Goal: Information Seeking & Learning: Learn about a topic

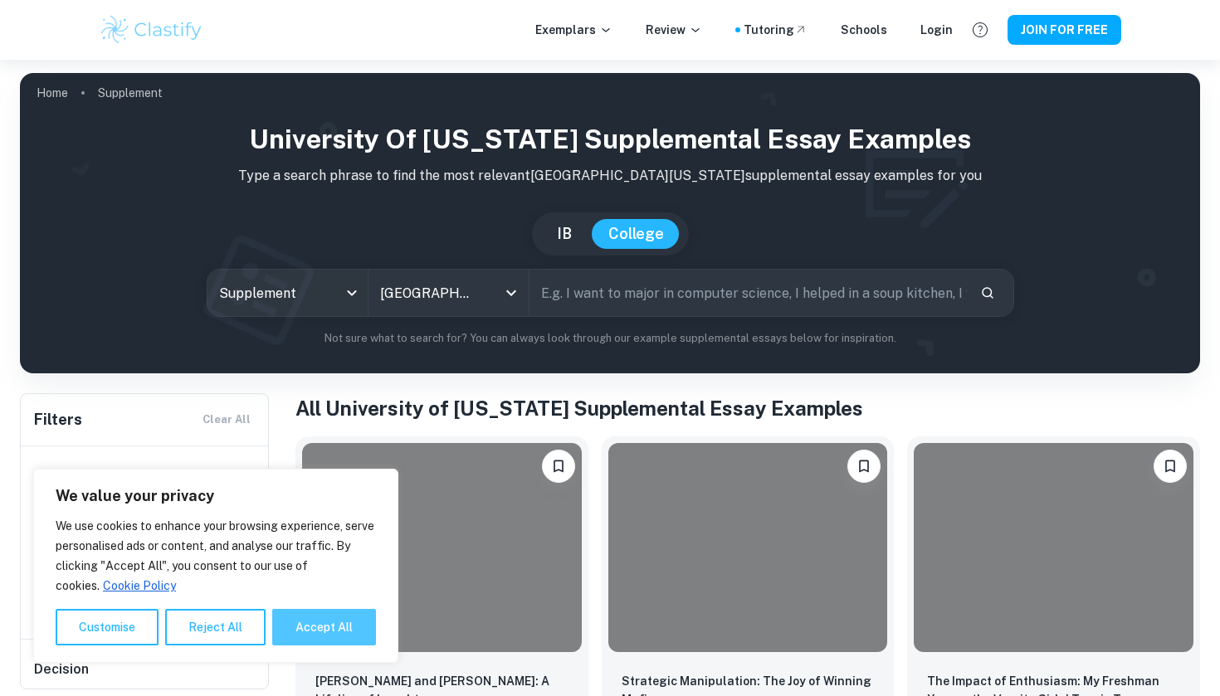
click at [310, 631] on button "Accept All" at bounding box center [324, 627] width 104 height 37
checkbox input "true"
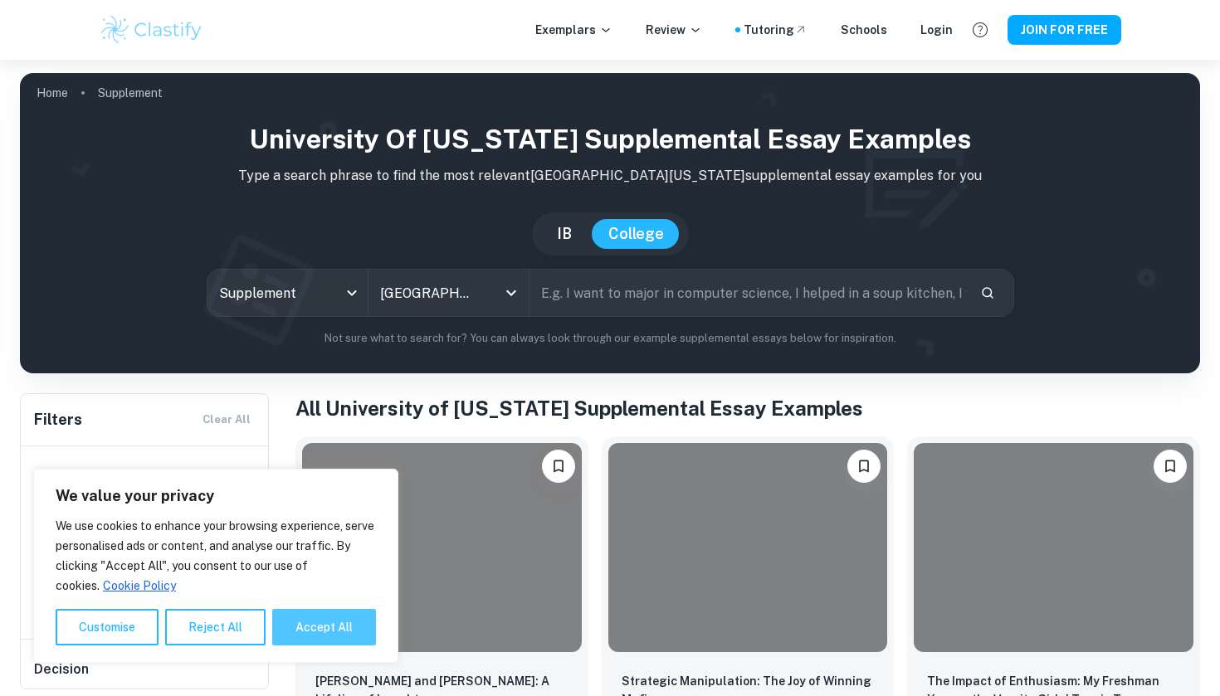
checkbox input "true"
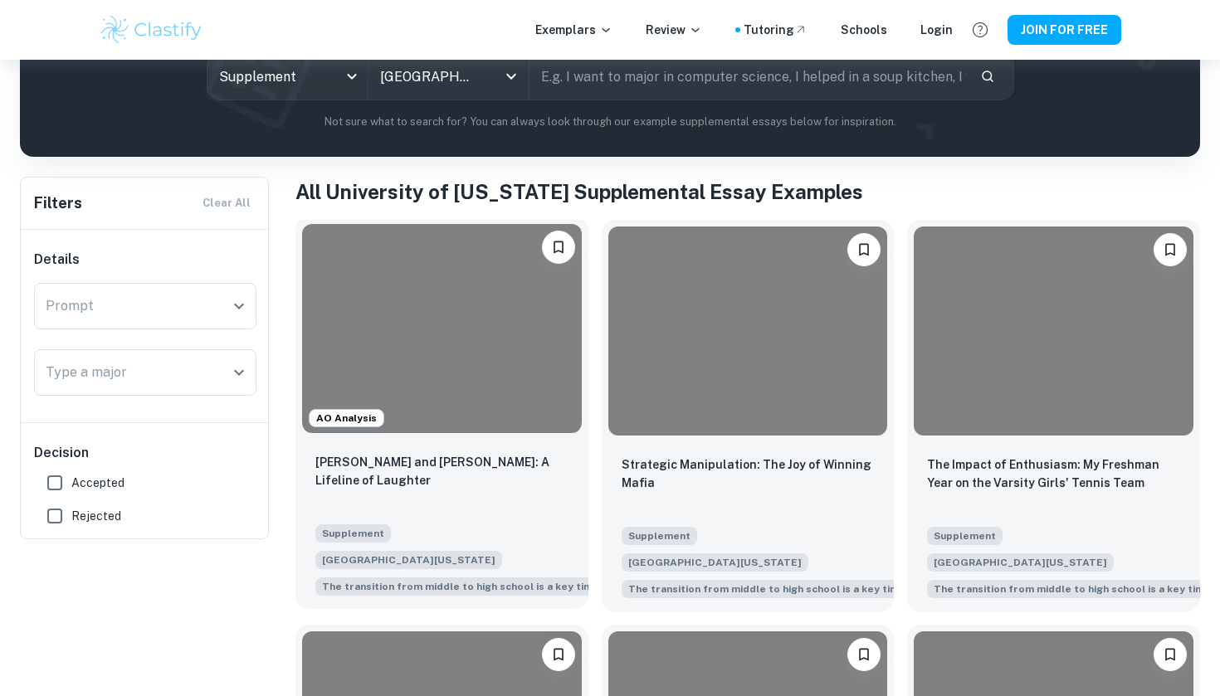
scroll to position [242, 0]
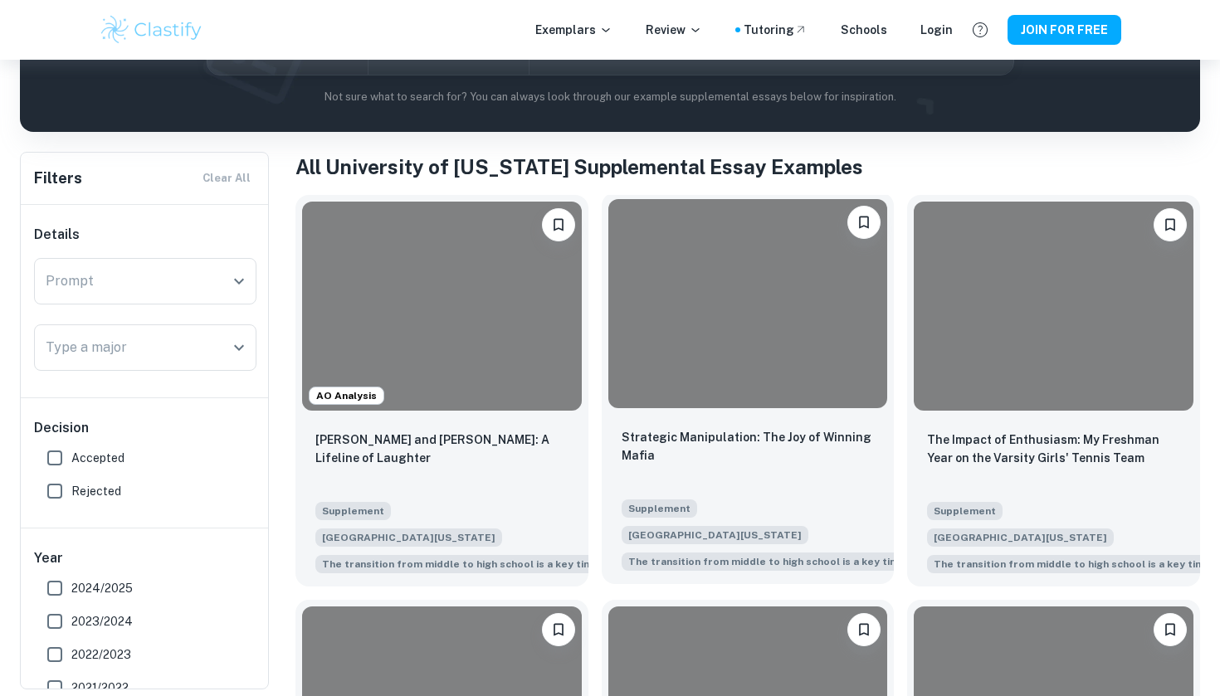
click at [721, 323] on div at bounding box center [748, 303] width 280 height 209
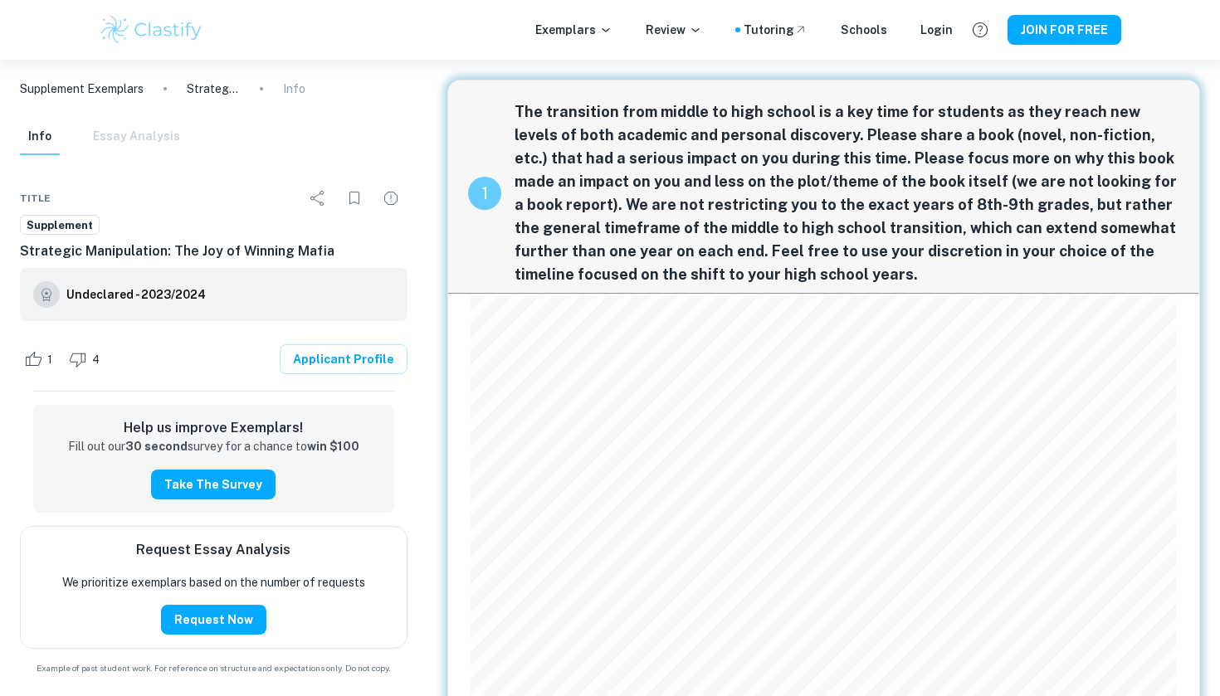
click at [477, 192] on div "1" at bounding box center [484, 193] width 33 height 33
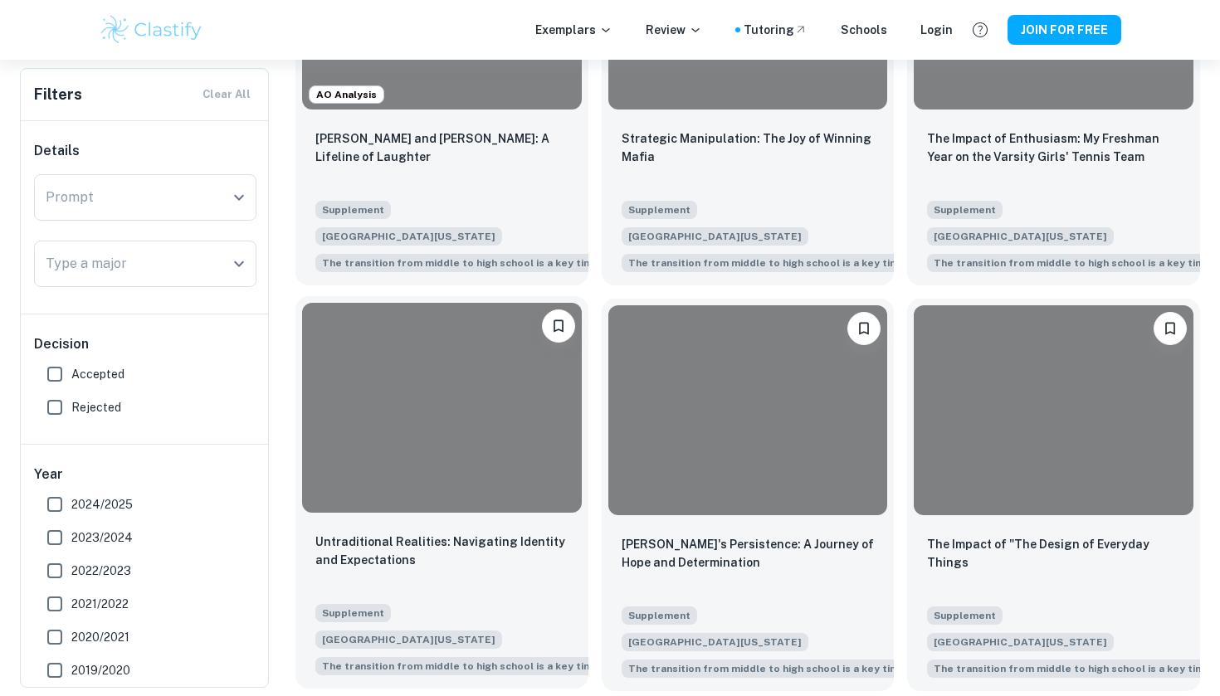
scroll to position [544, 0]
click at [507, 440] on div at bounding box center [442, 406] width 280 height 209
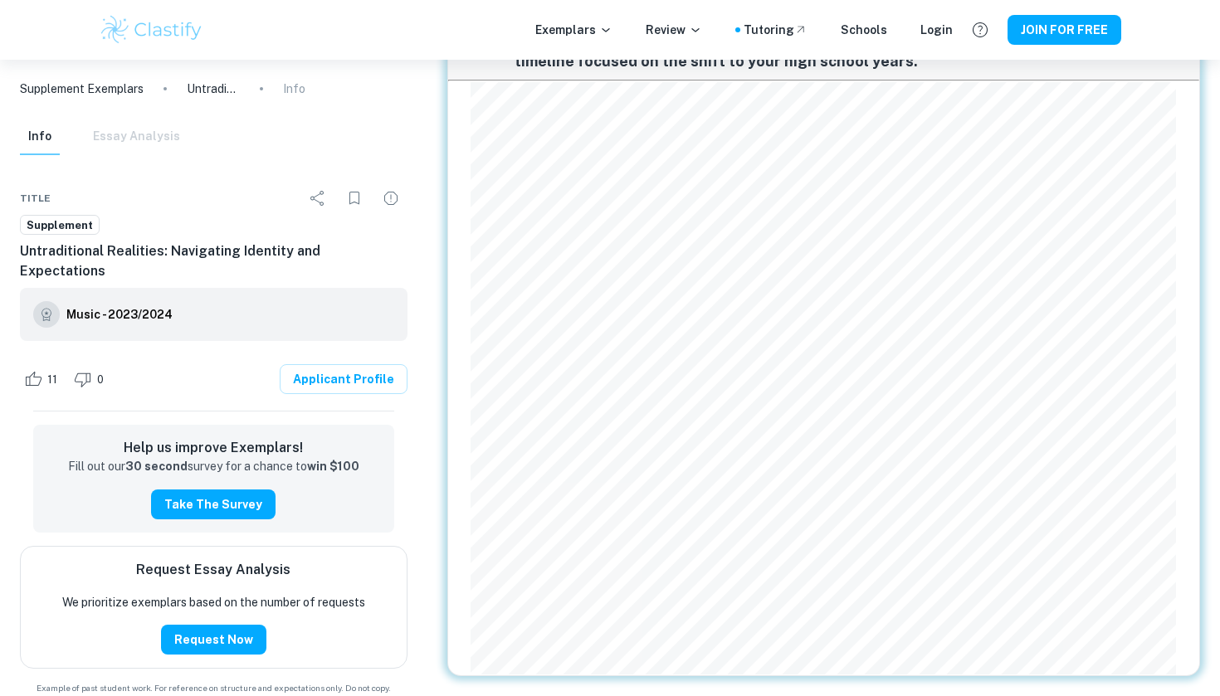
scroll to position [213, 0]
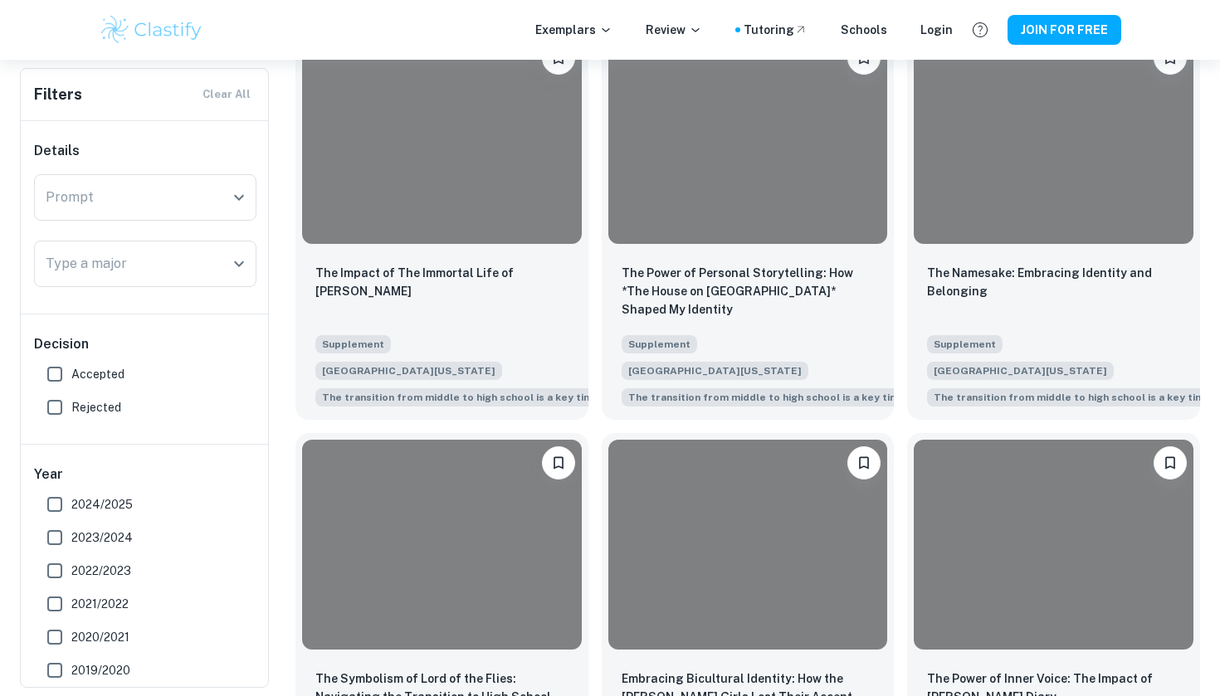
scroll to position [1228, 0]
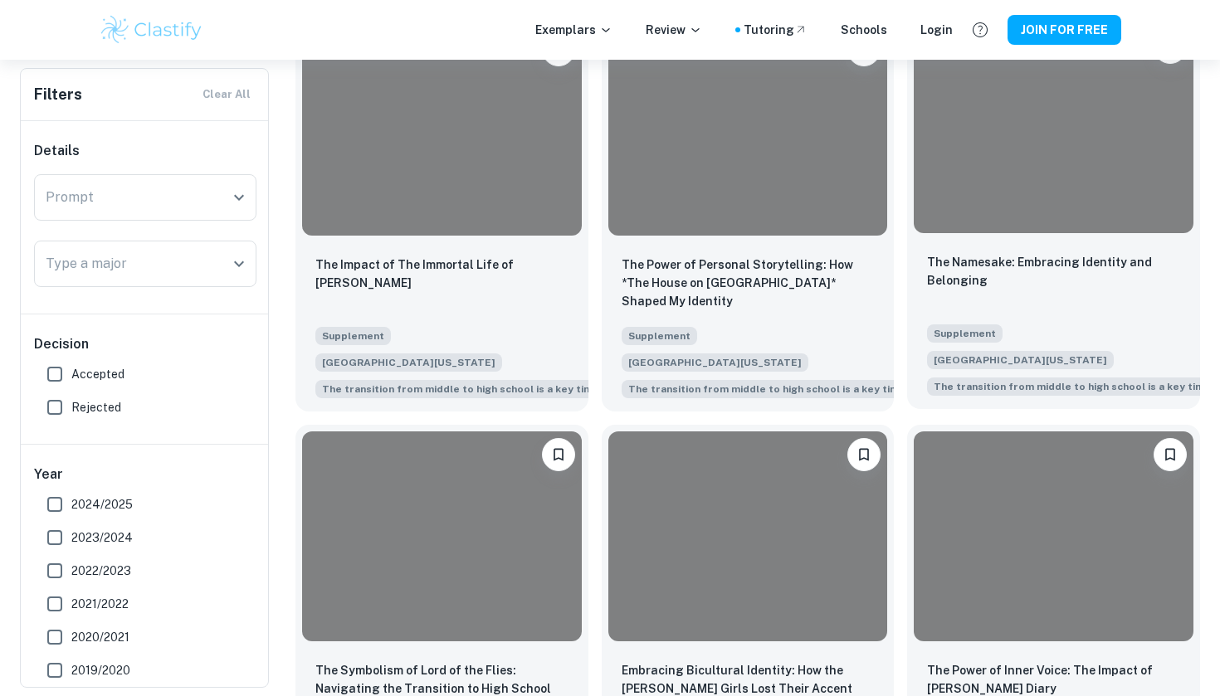
click at [1061, 100] on div at bounding box center [1054, 128] width 280 height 209
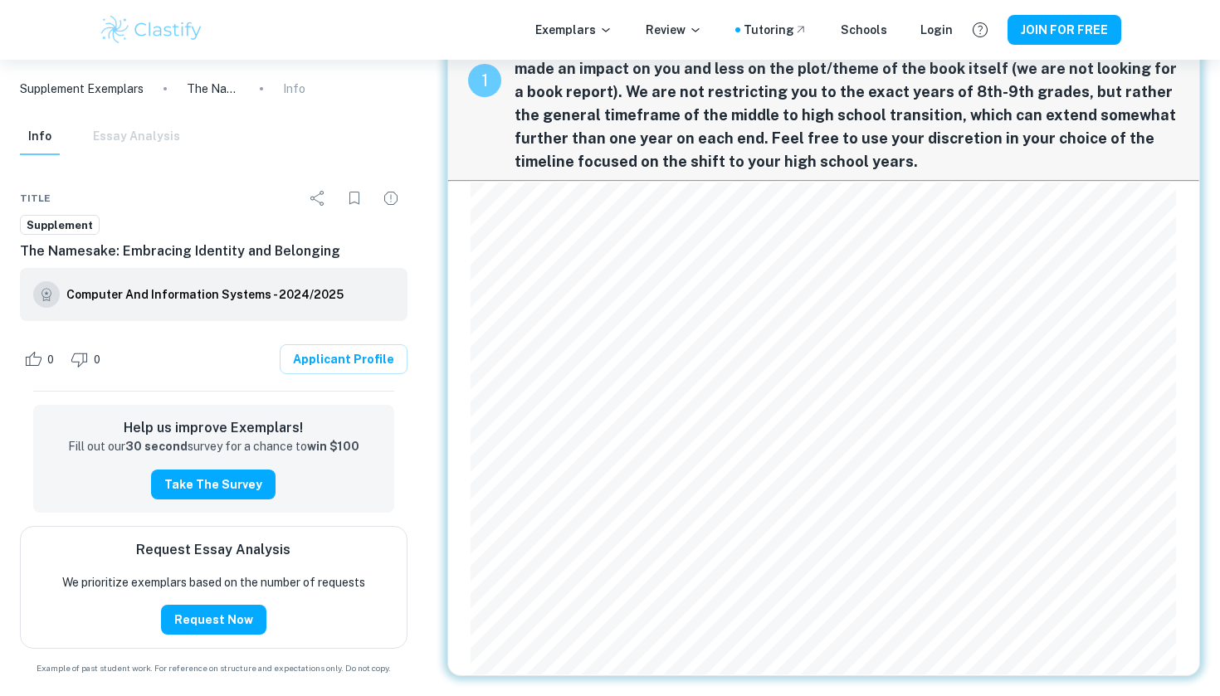
scroll to position [113, 0]
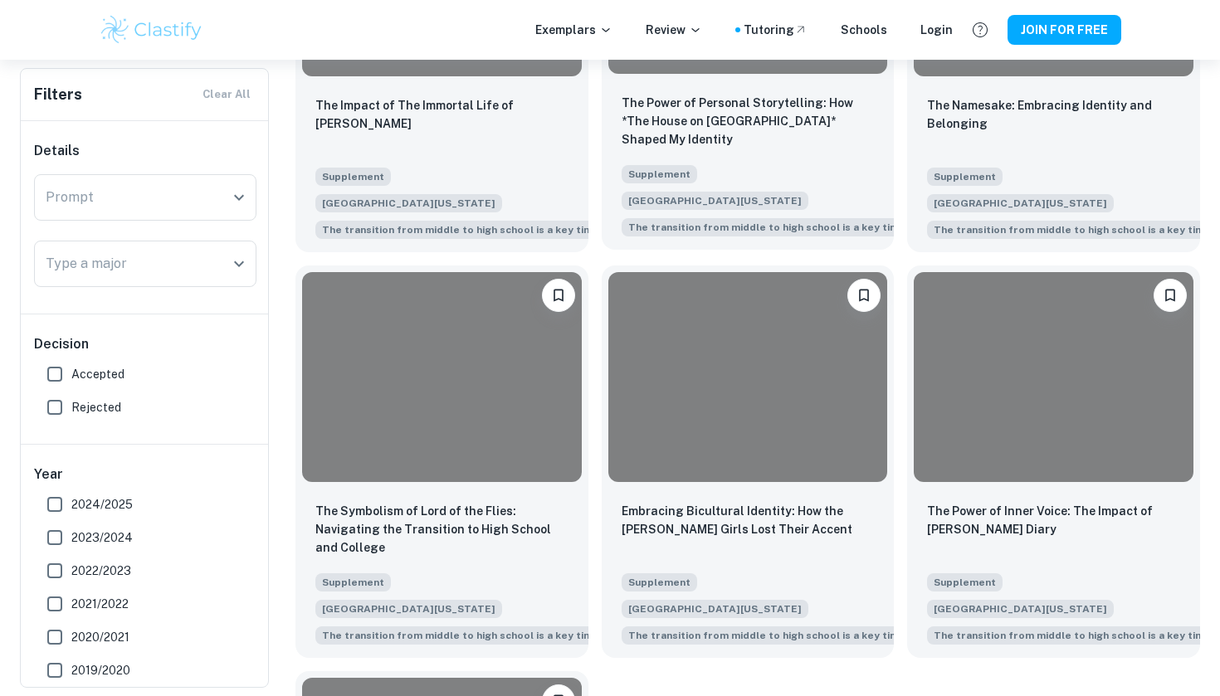
scroll to position [1459, 0]
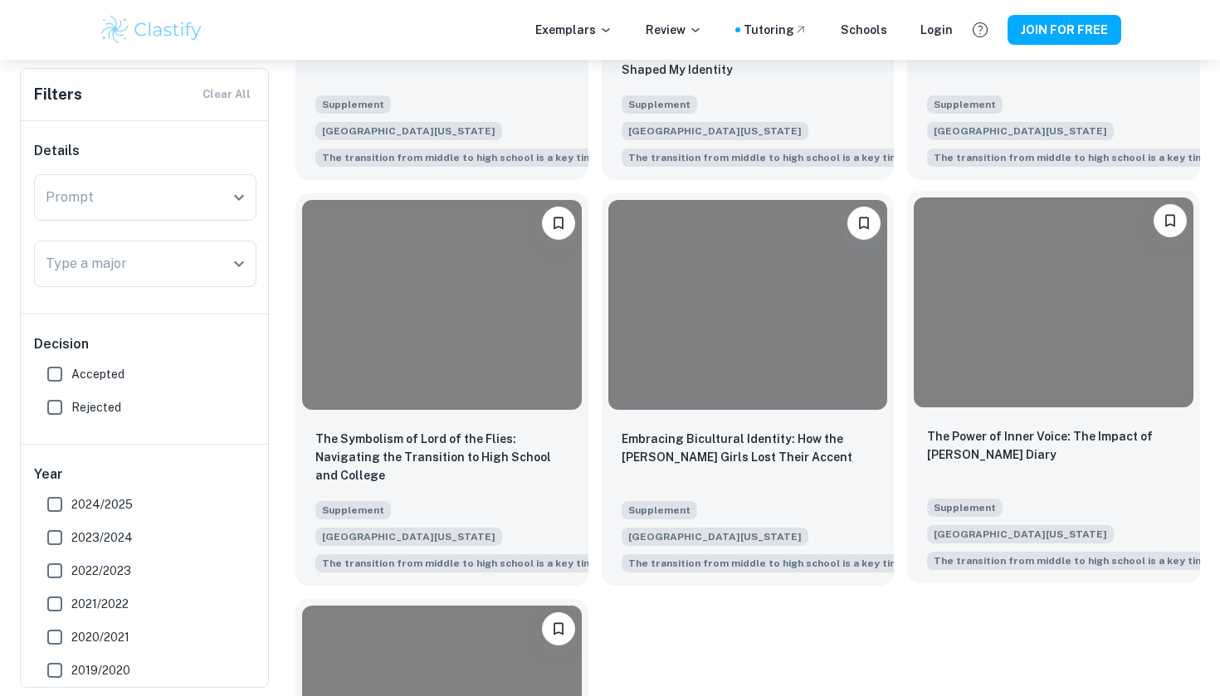
click at [1058, 305] on div at bounding box center [1054, 302] width 280 height 209
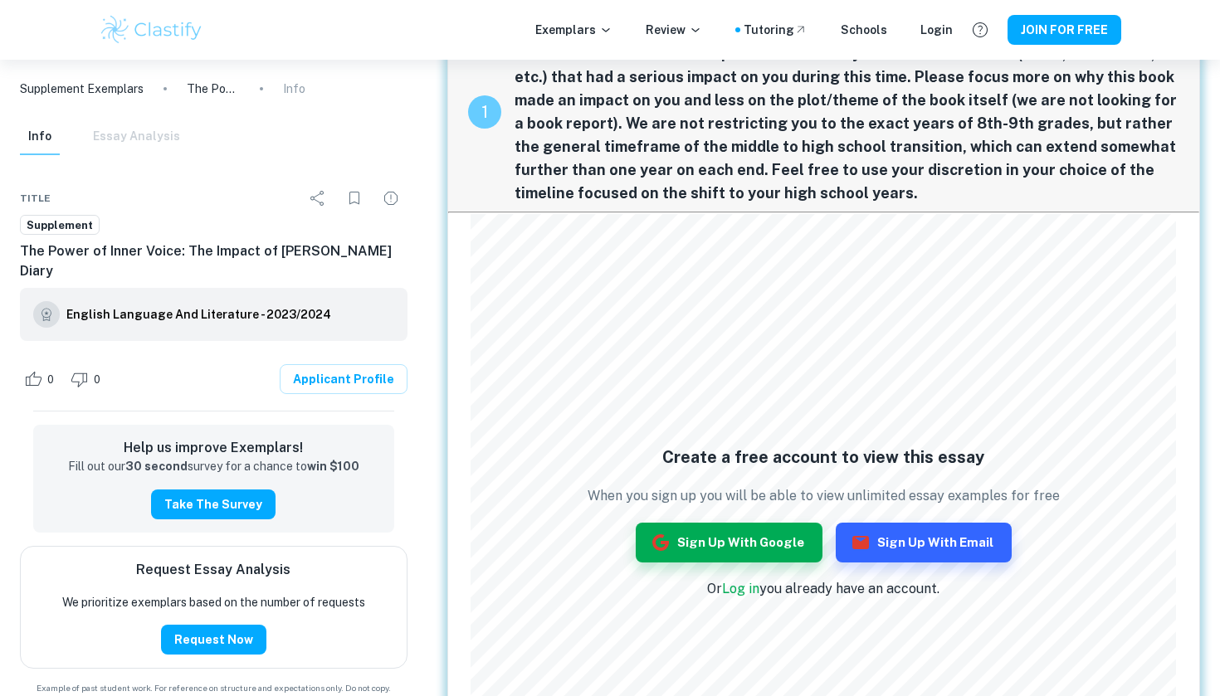
scroll to position [85, 0]
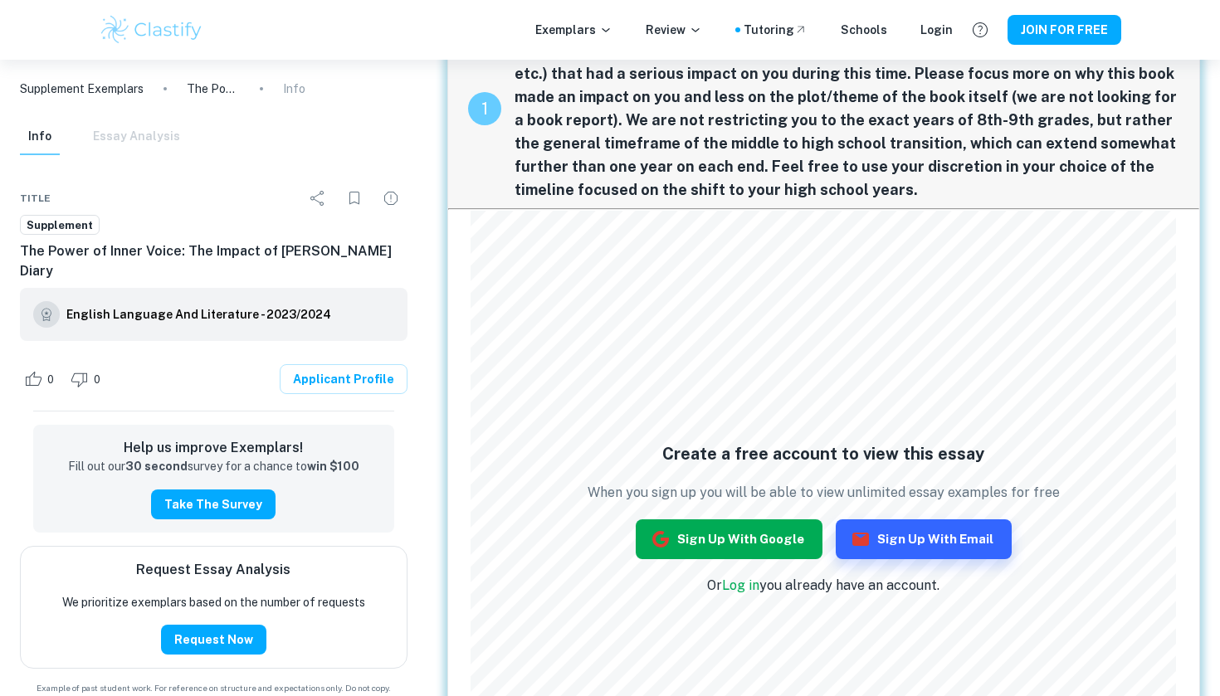
click at [762, 546] on button "Sign up with Google" at bounding box center [729, 540] width 187 height 40
click at [775, 541] on button "Sign up with Google" at bounding box center [729, 540] width 187 height 40
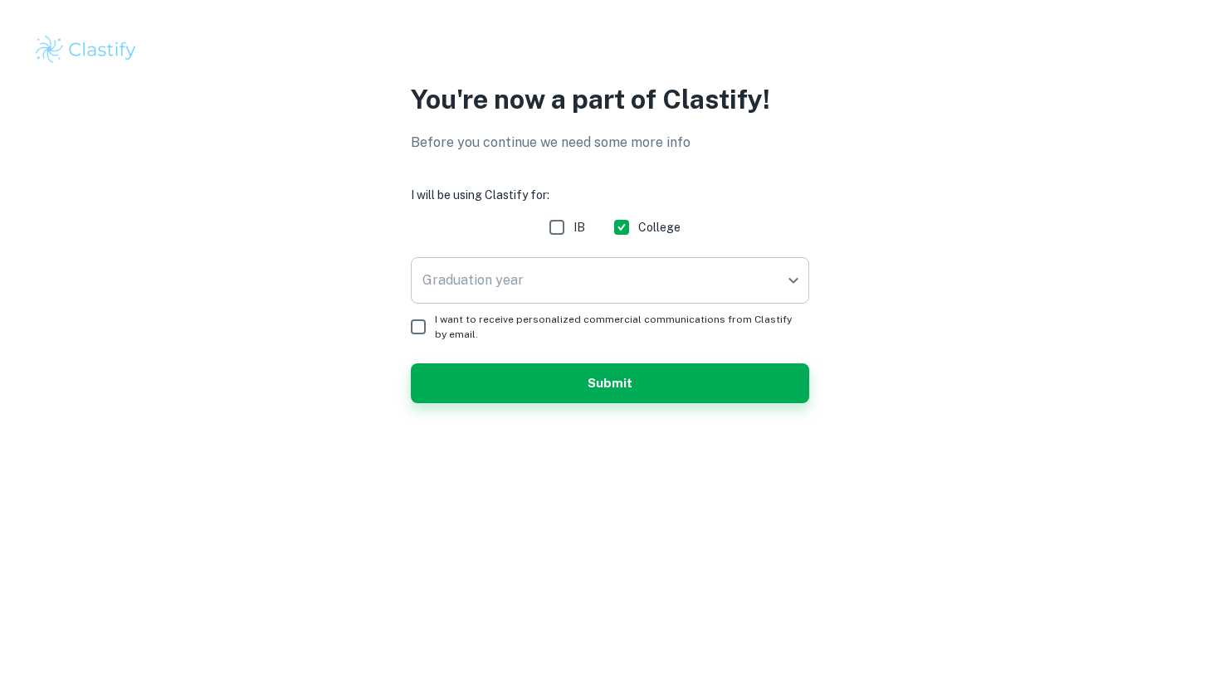
click at [606, 276] on body "We value your privacy We use cookies to enhance your browsing experience, serve…" at bounding box center [610, 348] width 1220 height 696
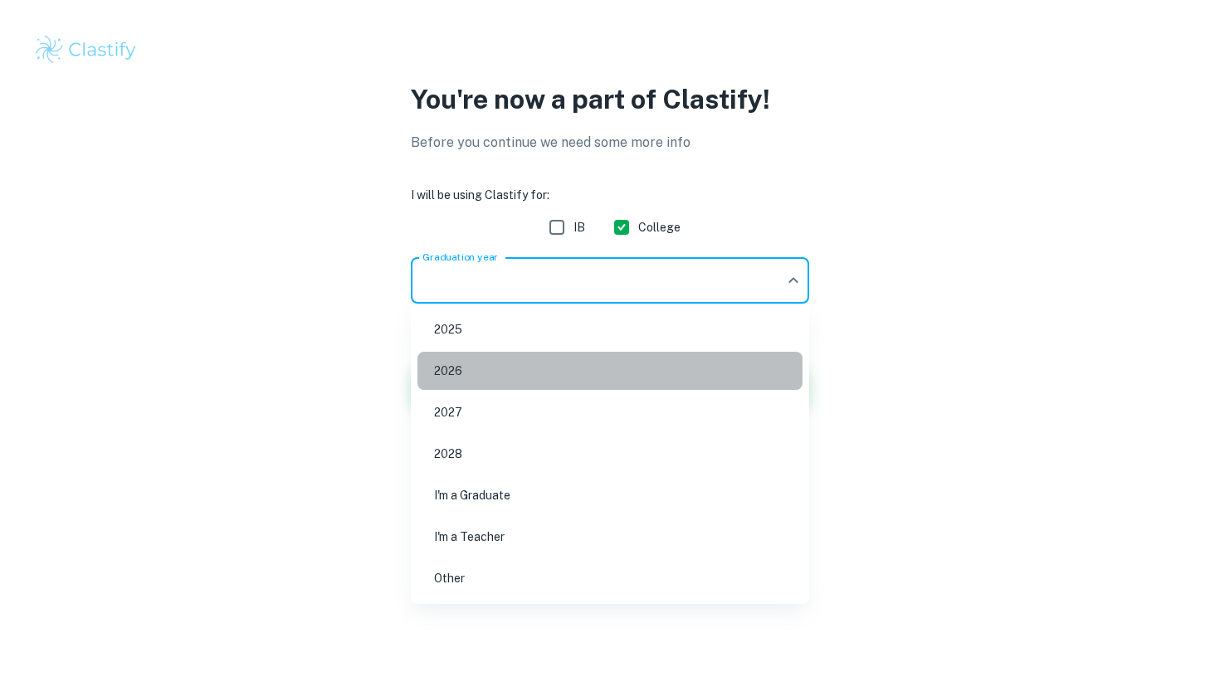
click at [469, 370] on li "2026" at bounding box center [610, 371] width 385 height 38
type input "2026"
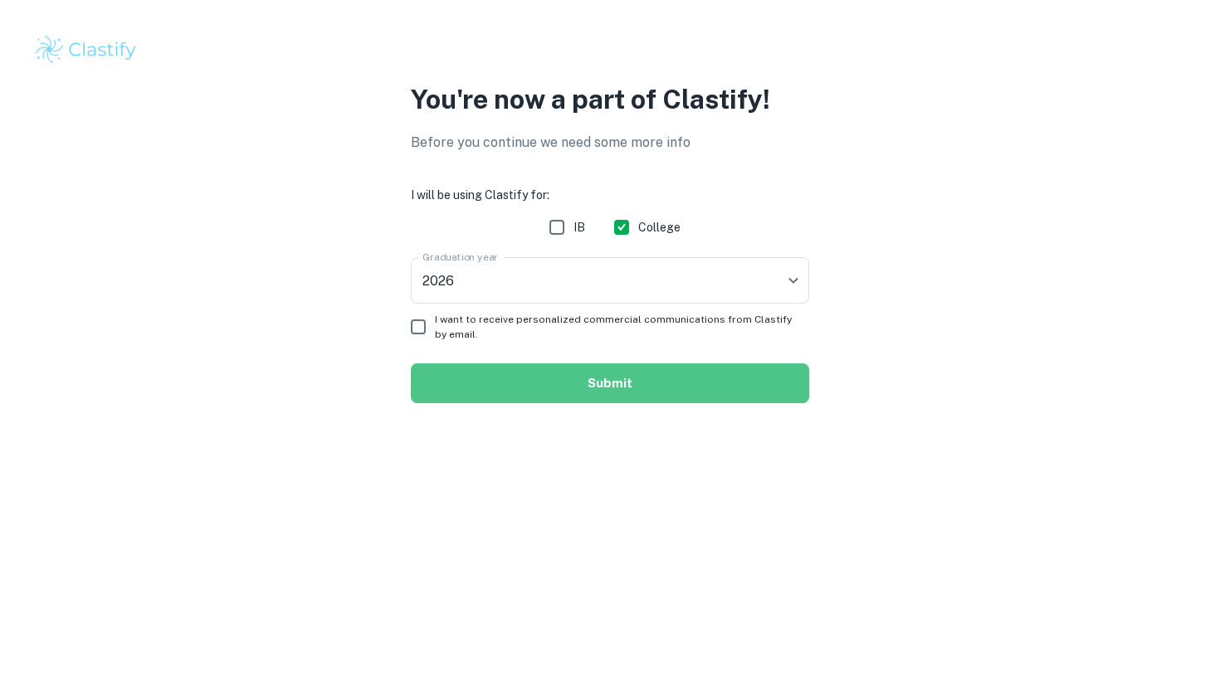
click at [578, 380] on button "Submit" at bounding box center [610, 384] width 398 height 40
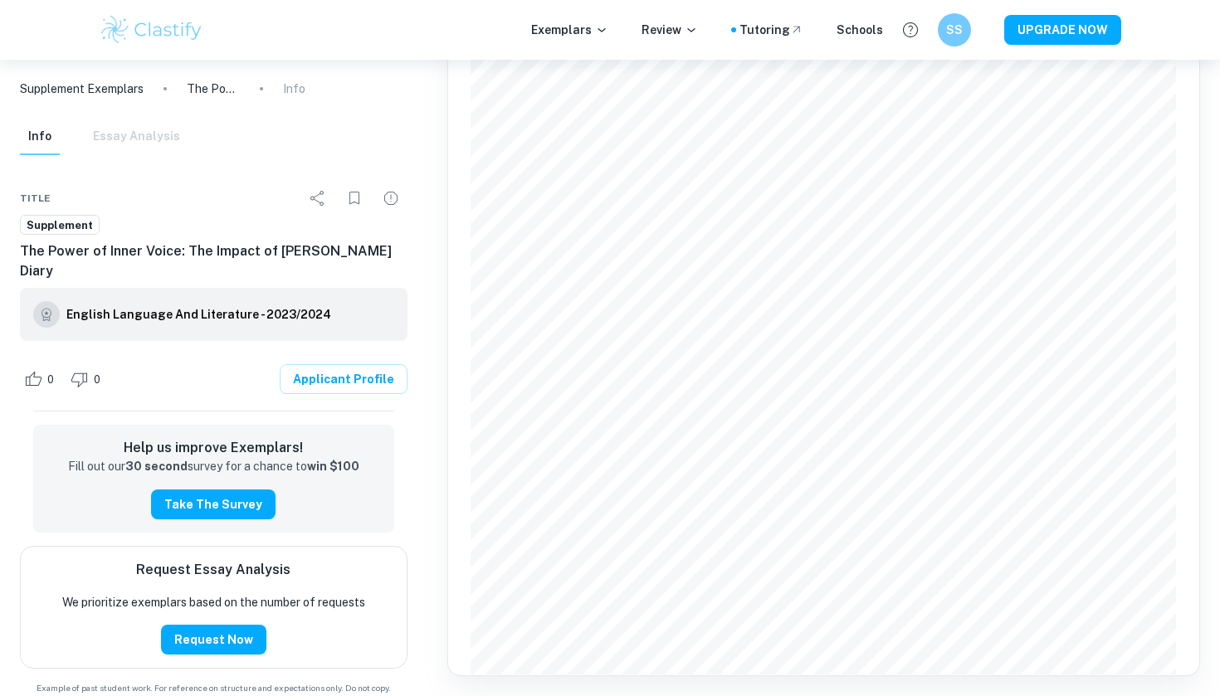
scroll to position [264, 0]
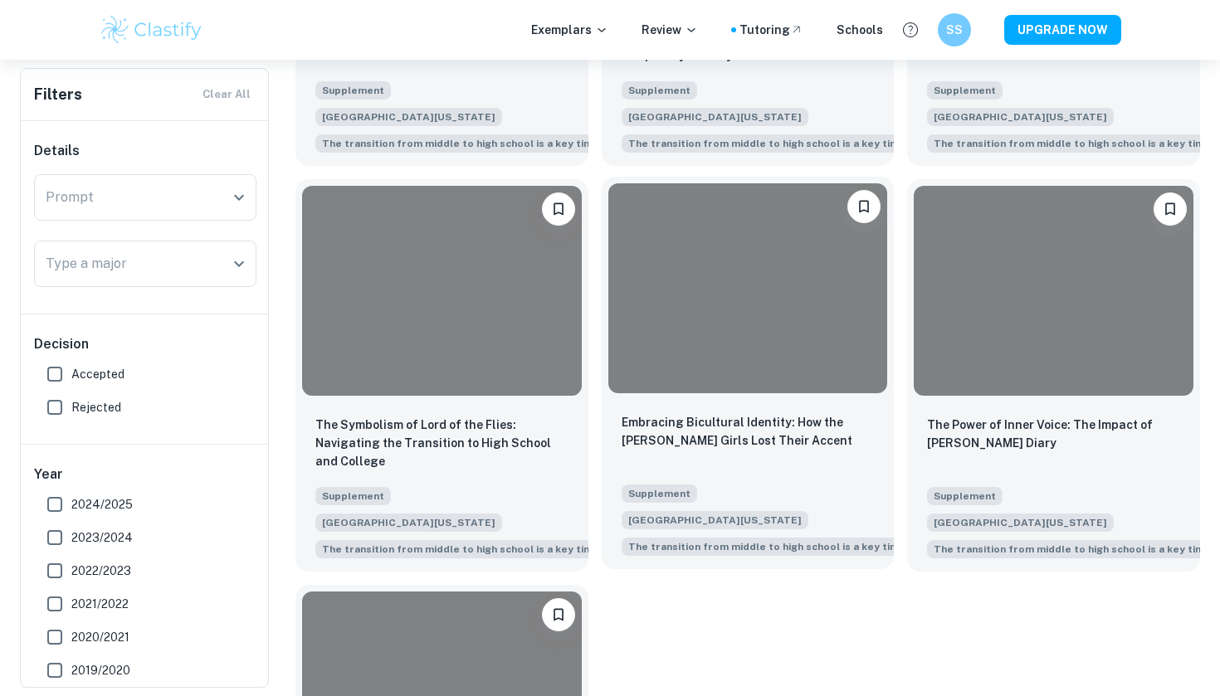
scroll to position [1477, 0]
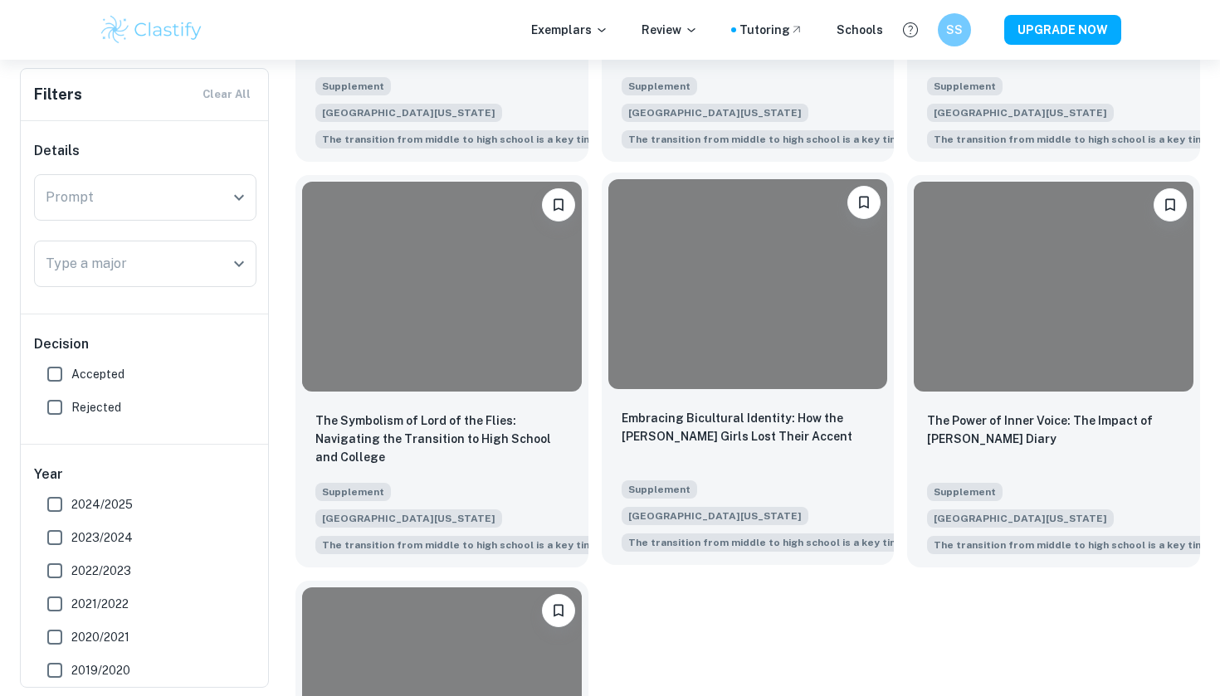
click at [720, 243] on div at bounding box center [748, 283] width 280 height 209
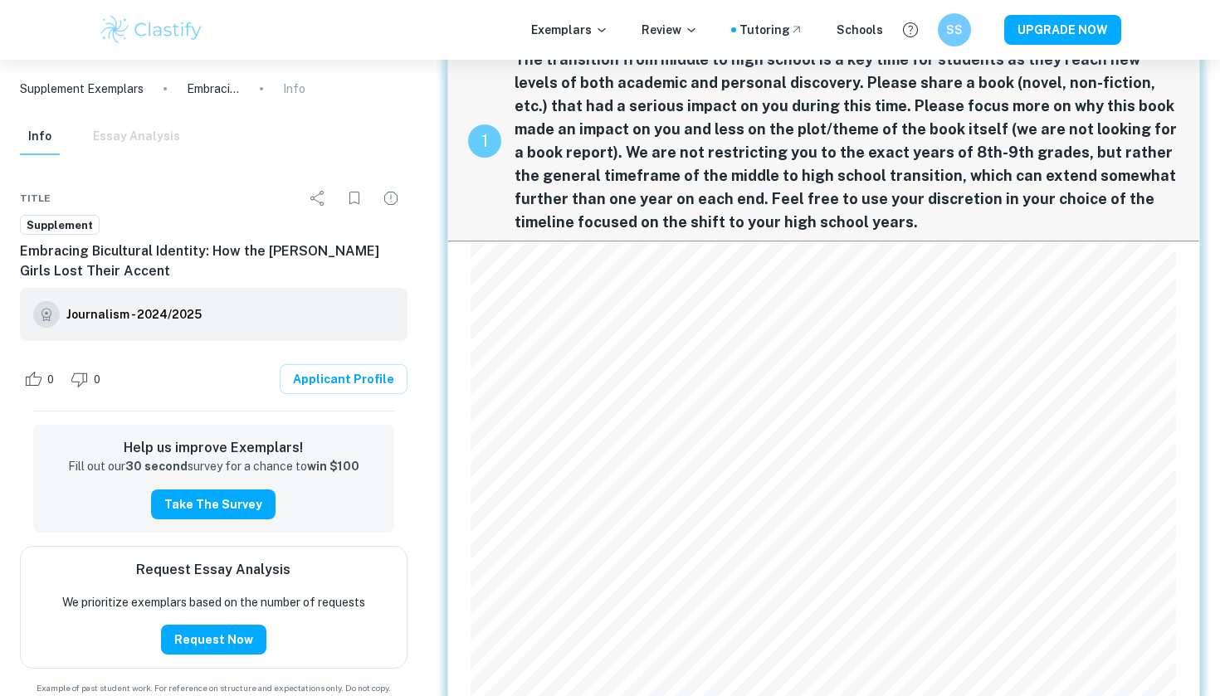
scroll to position [55, 0]
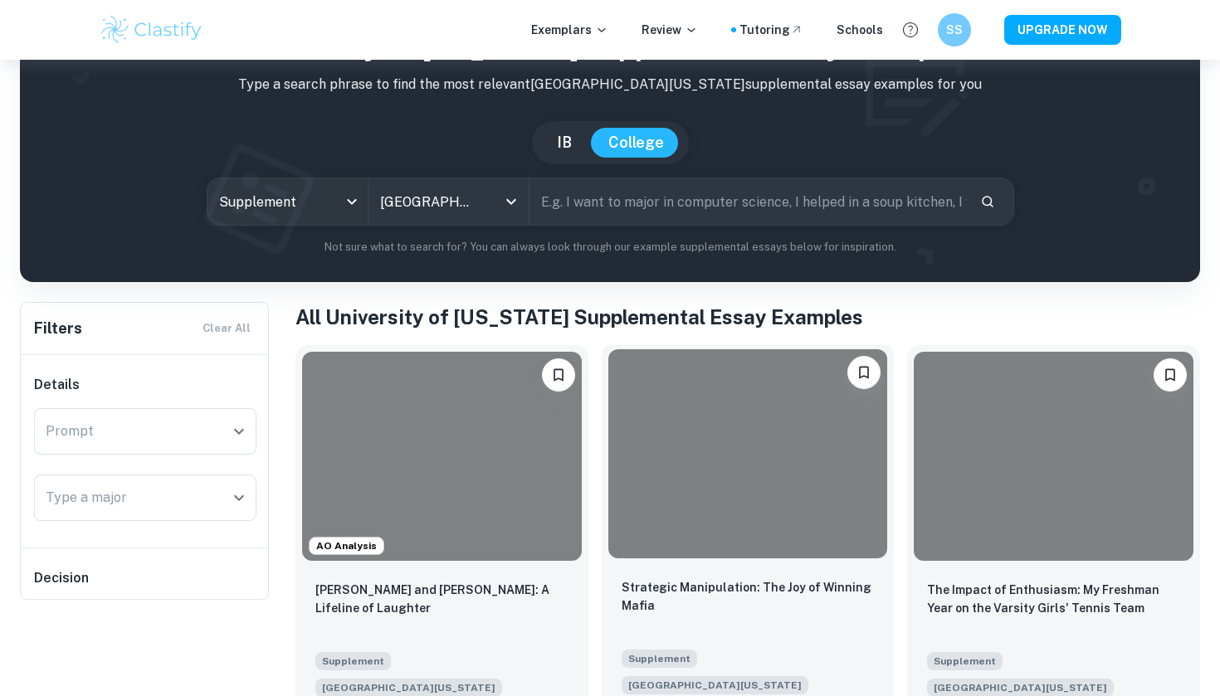
scroll to position [92, 0]
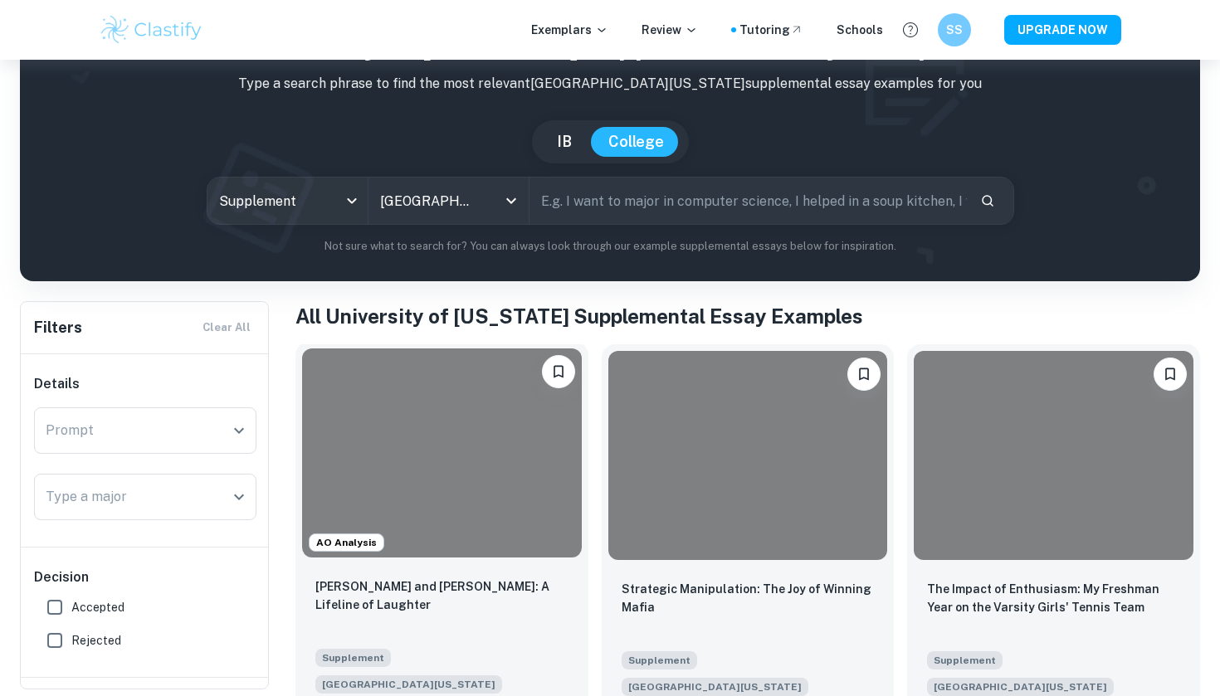
click at [476, 438] on div at bounding box center [442, 453] width 280 height 209
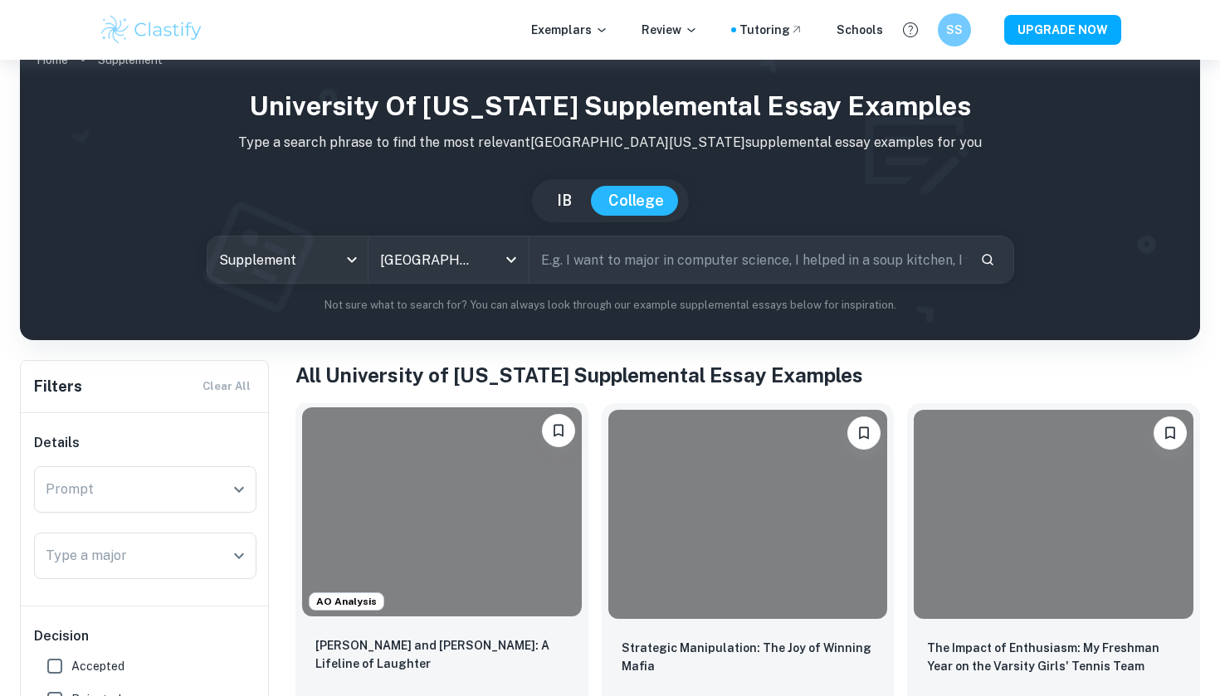
scroll to position [3, 0]
